Goal: Task Accomplishment & Management: Manage account settings

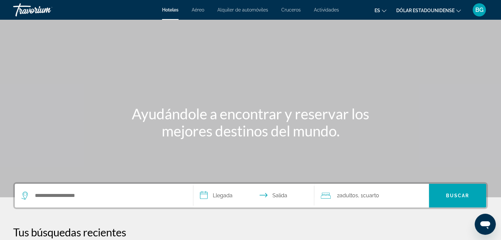
click at [481, 6] on div "BG" at bounding box center [478, 9] width 13 height 13
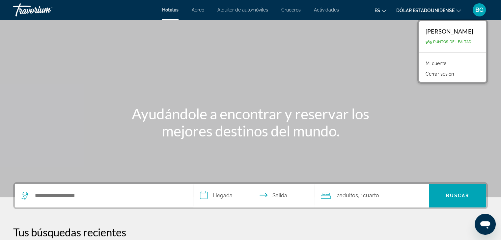
click at [425, 62] on font "Mi cuenta" at bounding box center [435, 63] width 21 height 5
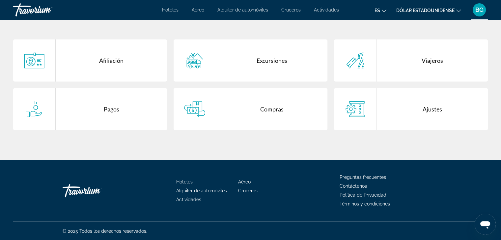
scroll to position [130, 0]
click at [275, 109] on div "Compras" at bounding box center [271, 109] width 111 height 42
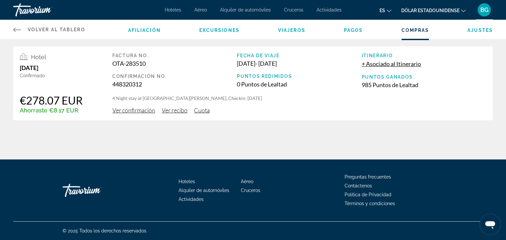
click at [250, 135] on div "Volver al tablero Tablero Afiliación Excursiones Viajeros [GEOGRAPHIC_DATA] Com…" at bounding box center [253, 80] width 506 height 160
click at [86, 138] on div "Volver al tablero Tablero Afiliación Excursiones Viajeros [GEOGRAPHIC_DATA] Com…" at bounding box center [253, 80] width 506 height 160
click at [485, 10] on font "BG" at bounding box center [484, 9] width 8 height 7
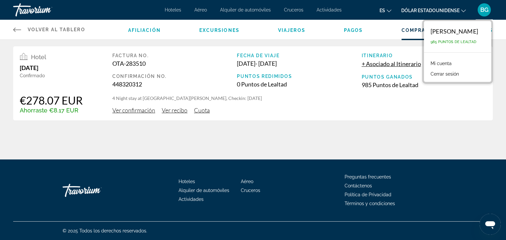
click at [24, 26] on link "Volver al tablero Tablero" at bounding box center [49, 30] width 72 height 20
